Goal: Task Accomplishment & Management: Use online tool/utility

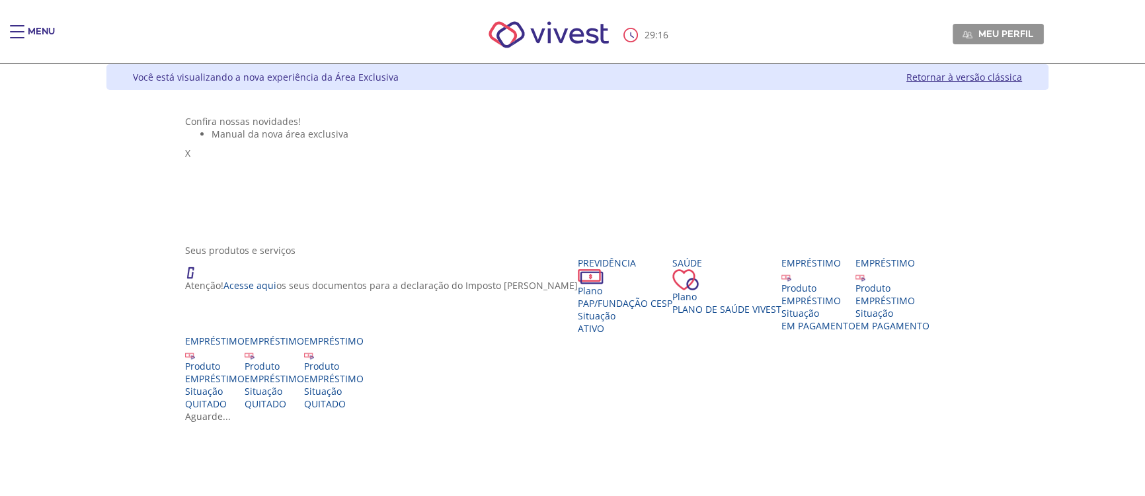
click at [13, 37] on span "Main header" at bounding box center [17, 37] width 15 height 1
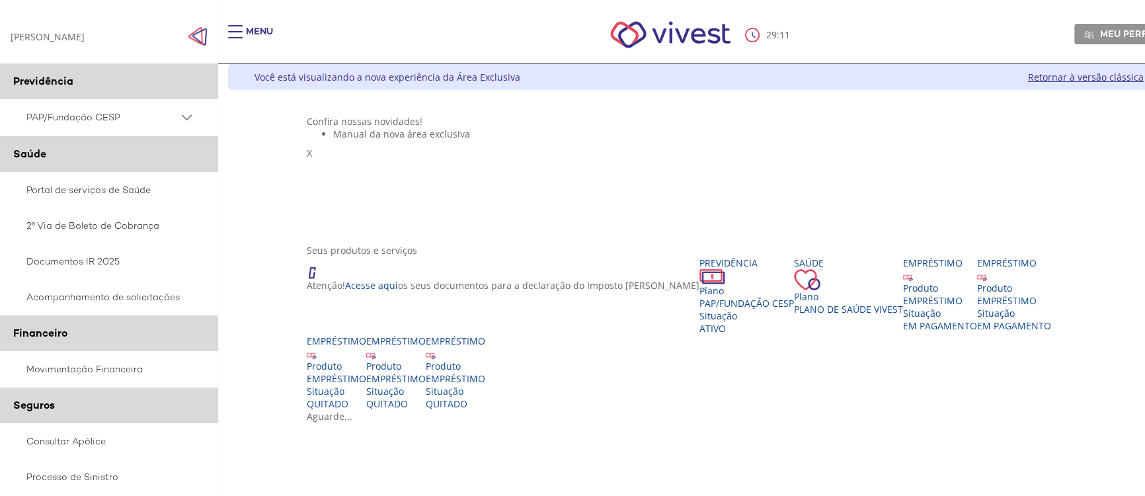
click at [187, 118] on PSAP_dropdown_icon at bounding box center [186, 117] width 17 height 17
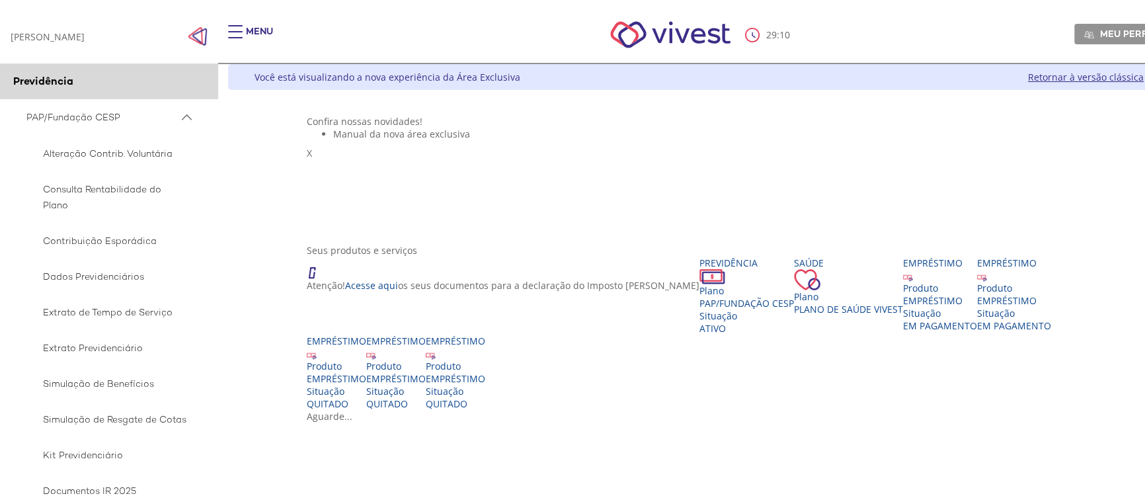
click at [183, 112] on PSAP_dropdown_icon at bounding box center [186, 117] width 17 height 17
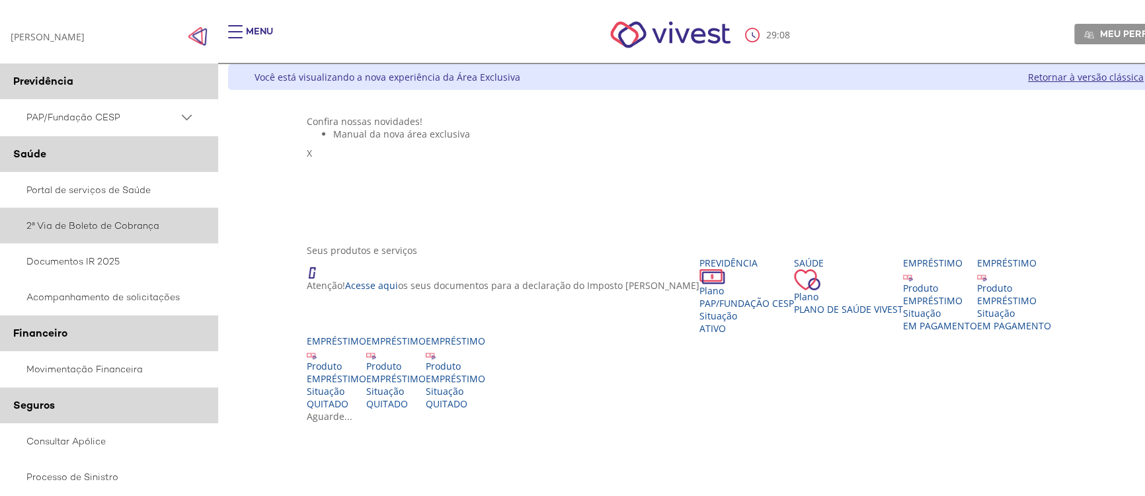
click at [128, 227] on link "2ª Via de Boleto de Cobrança" at bounding box center [109, 226] width 218 height 36
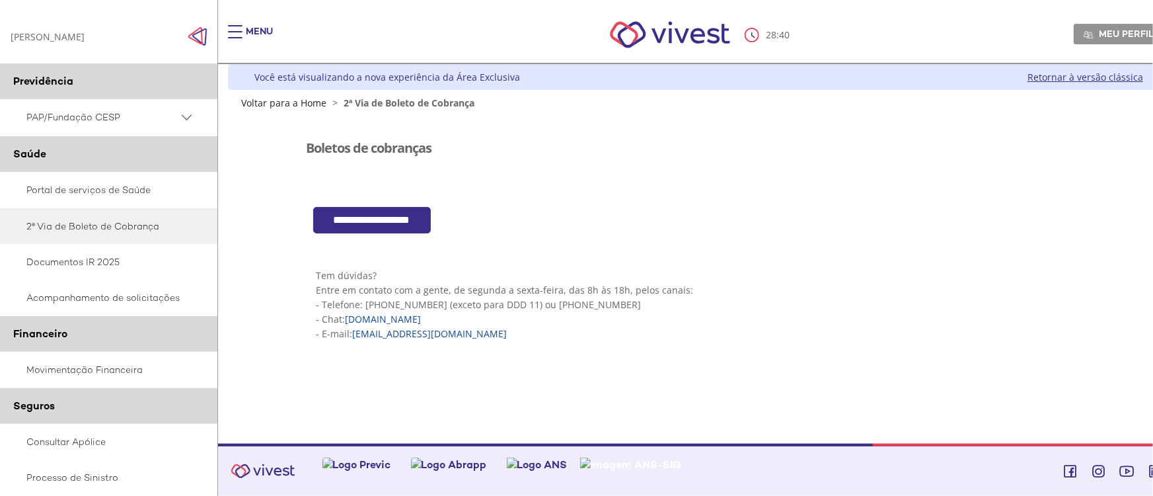
click at [397, 219] on input "**********" at bounding box center [372, 220] width 118 height 27
click at [1051, 83] on link "Retornar à versão clássica" at bounding box center [1086, 77] width 116 height 13
